Goal: Information Seeking & Learning: Learn about a topic

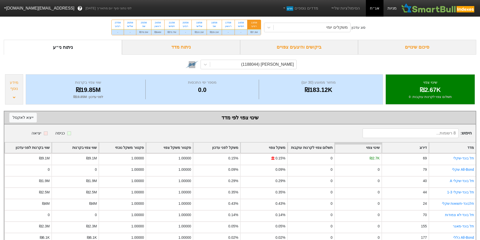
click at [399, 9] on link "מניות" at bounding box center [392, 8] width 17 height 17
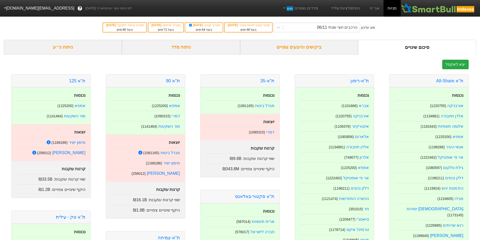
click at [186, 44] on div "ניתוח מדד" at bounding box center [181, 47] width 118 height 15
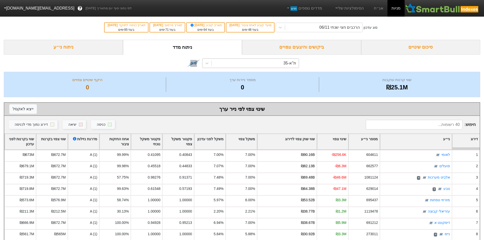
click at [259, 62] on div "ת"א-35" at bounding box center [255, 63] width 87 height 9
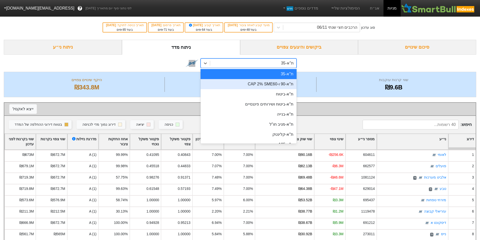
scroll to position [34, 0]
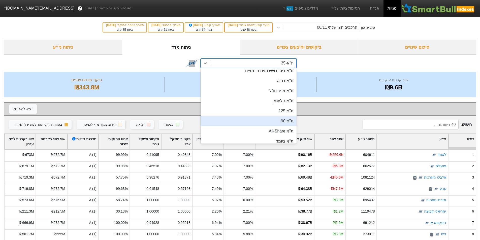
click at [289, 122] on div "ת''א 90" at bounding box center [249, 121] width 96 height 10
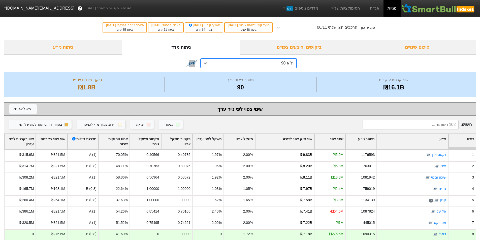
scroll to position [34, 0]
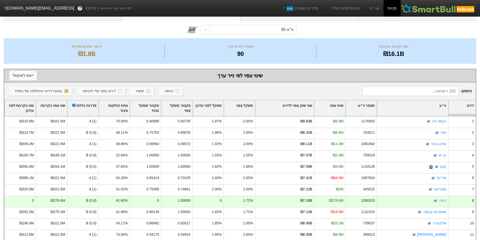
click at [246, 107] on div "משקל צפוי" at bounding box center [239, 109] width 31 height 16
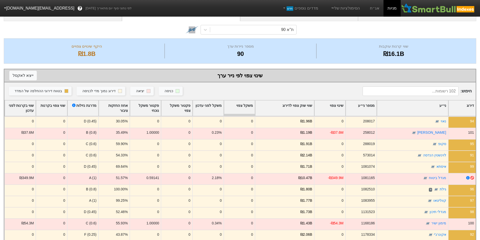
click at [247, 104] on div "משקל צפוי" at bounding box center [239, 109] width 31 height 16
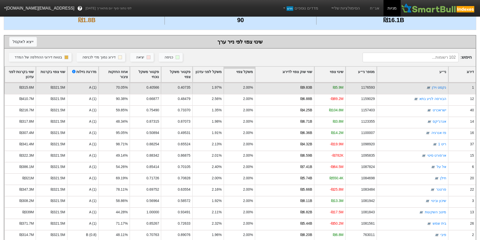
scroll to position [0, 0]
